Goal: Transaction & Acquisition: Purchase product/service

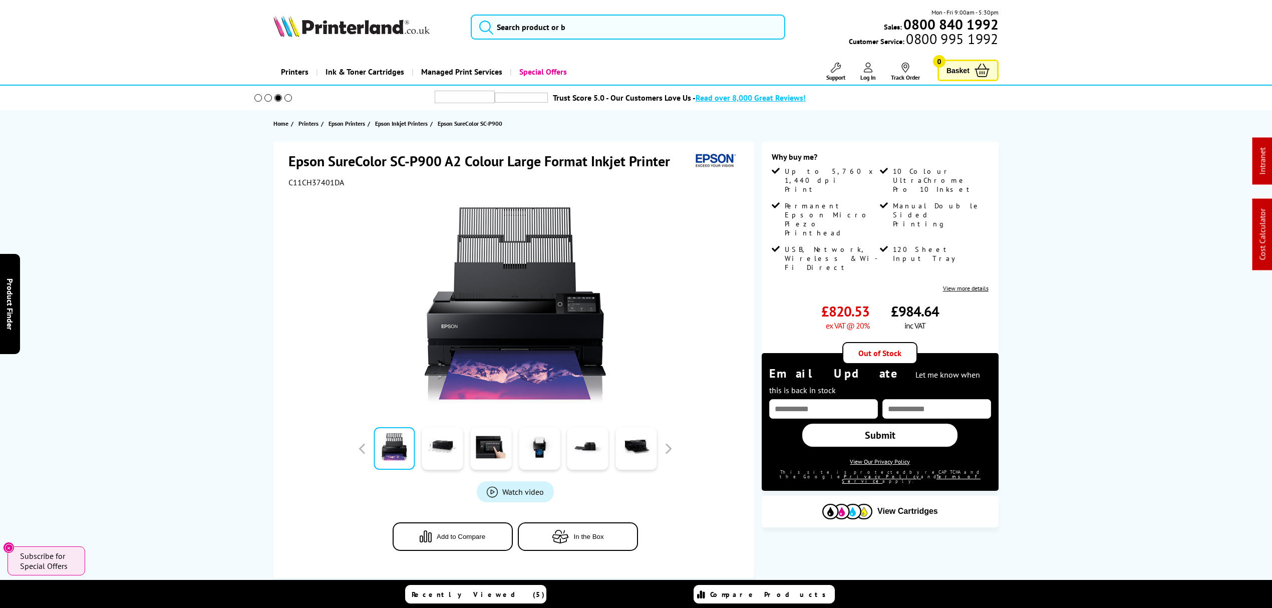
drag, startPoint x: 678, startPoint y: 417, endPoint x: 700, endPoint y: 77, distance: 340.7
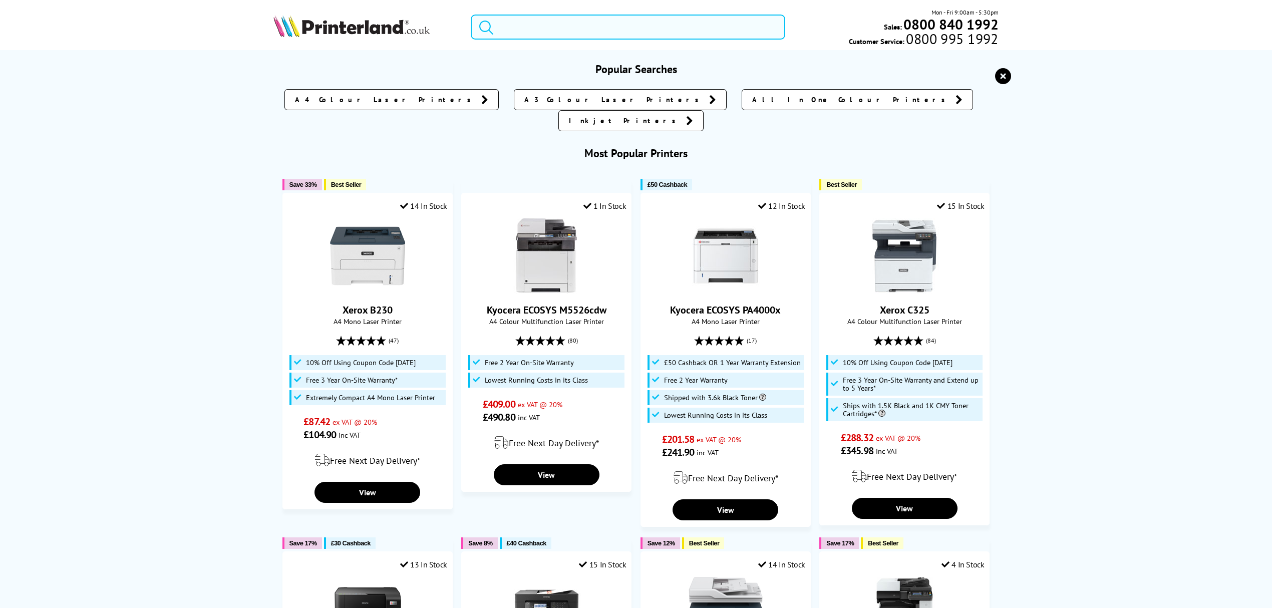
click at [689, 29] on input "search" at bounding box center [628, 27] width 314 height 25
paste input "4RA83F"
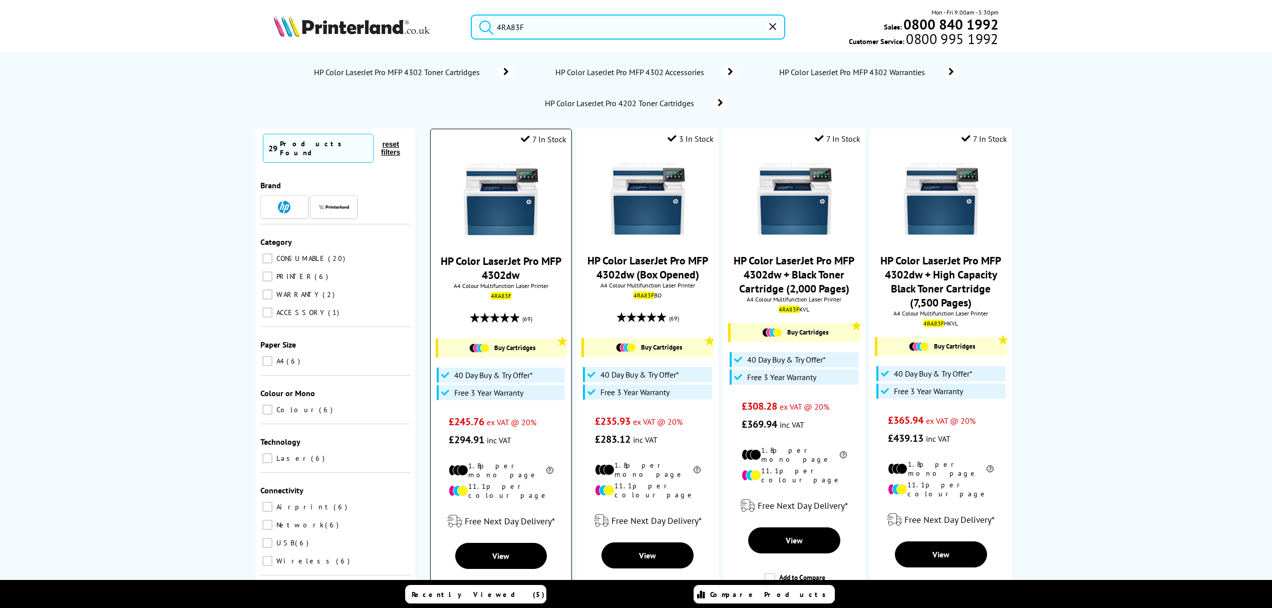
type input "4RA83F"
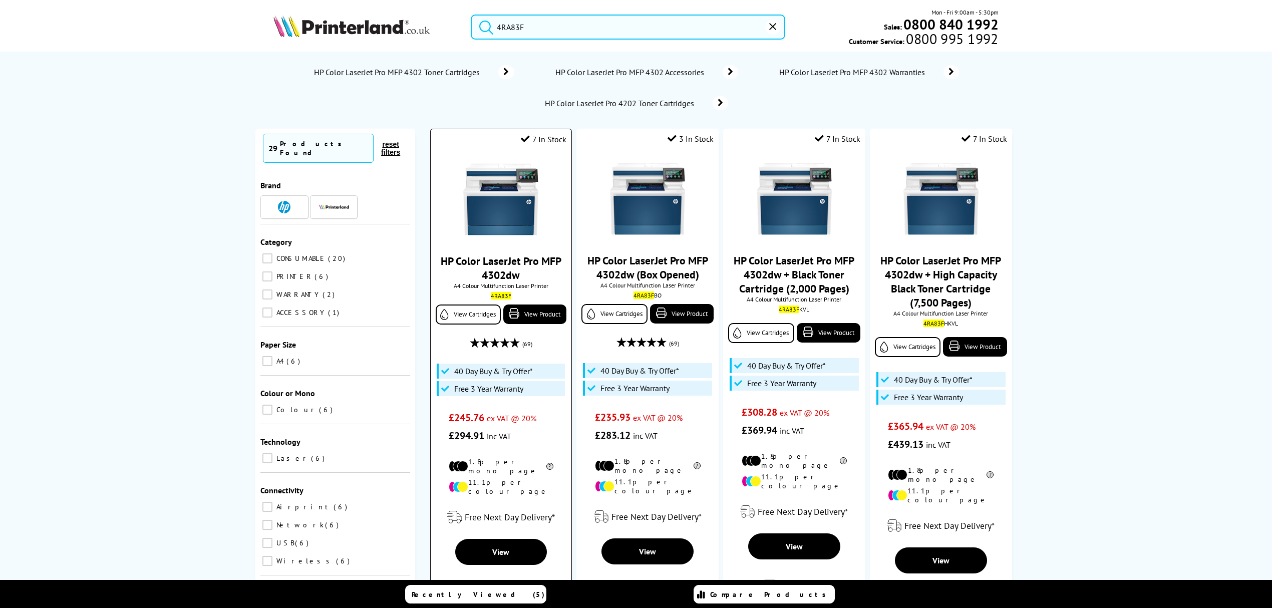
click at [522, 175] on img at bounding box center [500, 199] width 75 height 75
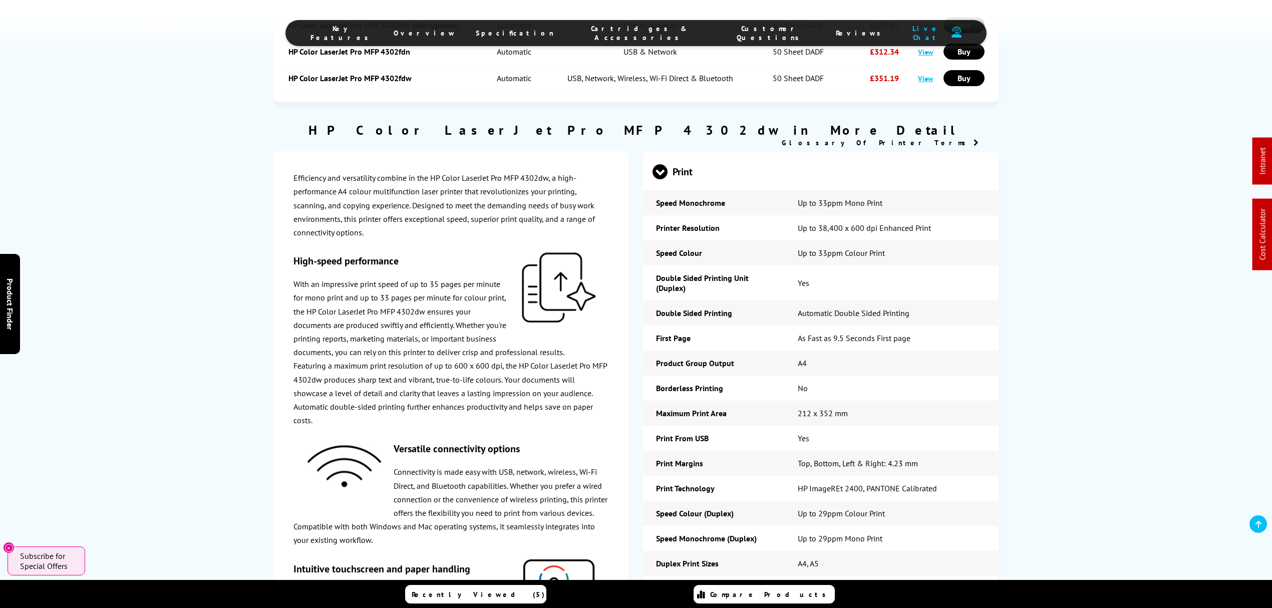
scroll to position [1621, 0]
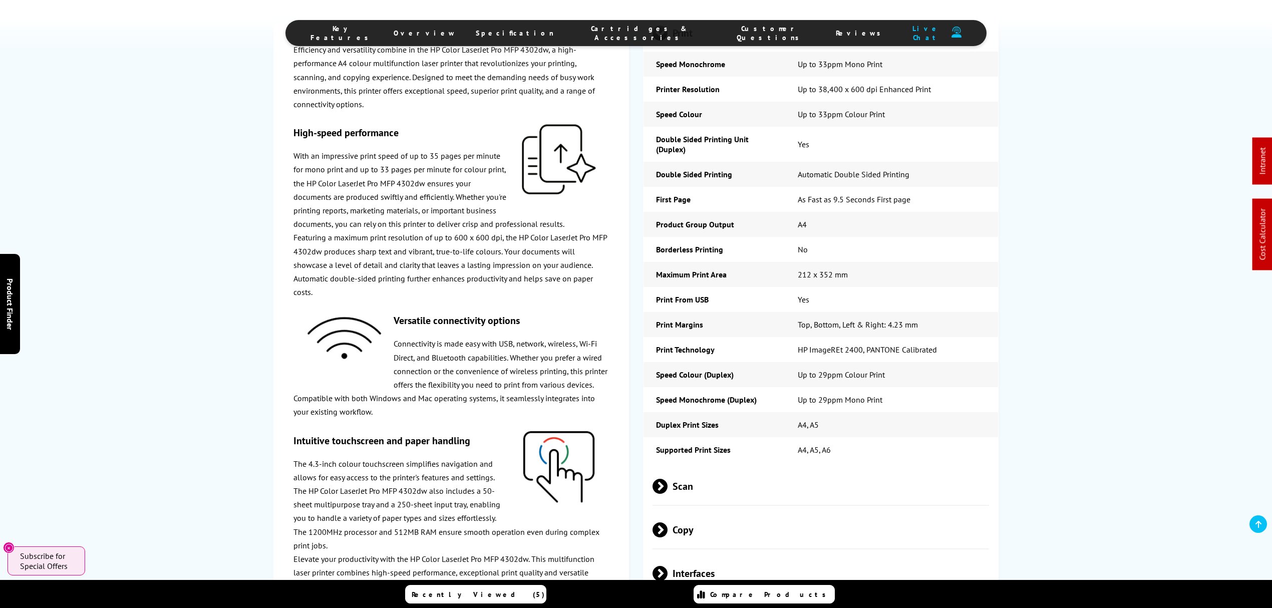
click at [705, 467] on span "Scan" at bounding box center [820, 486] width 336 height 38
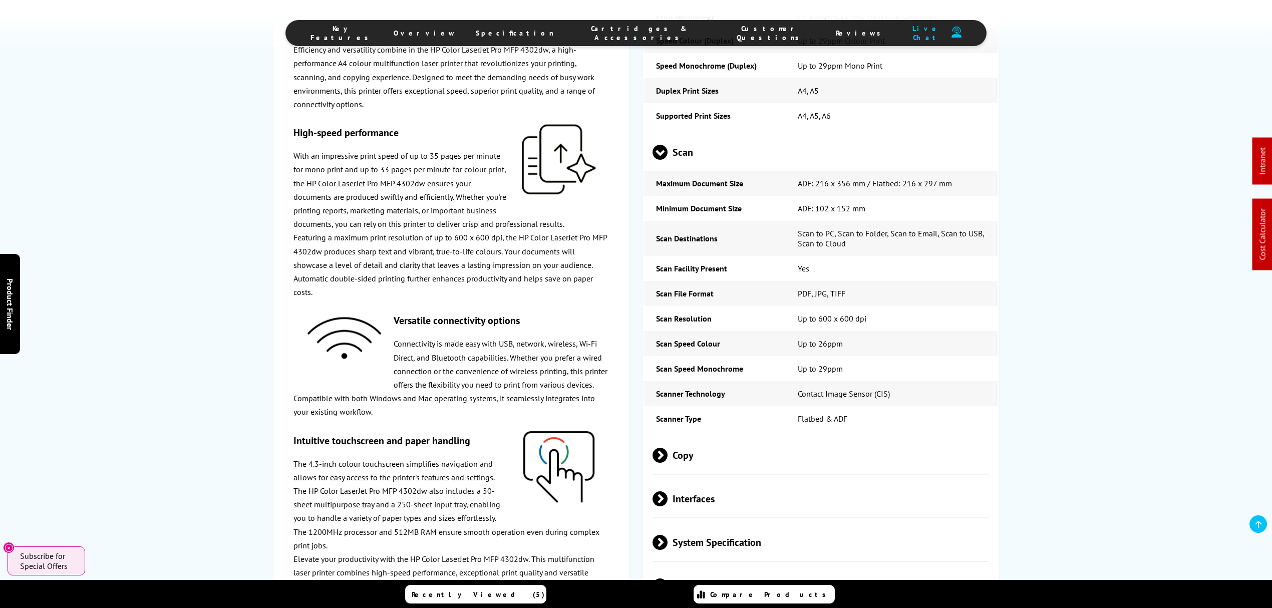
scroll to position [0, 0]
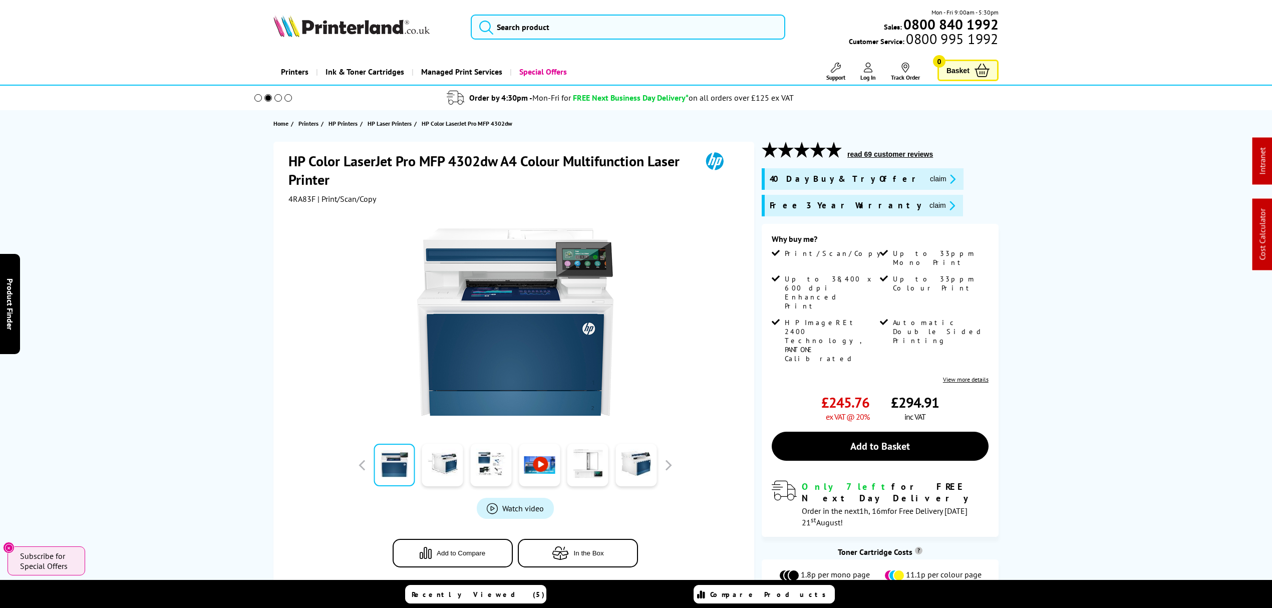
drag, startPoint x: 287, startPoint y: 83, endPoint x: 276, endPoint y: 58, distance: 26.7
